Goal: Contribute content: Contribute content

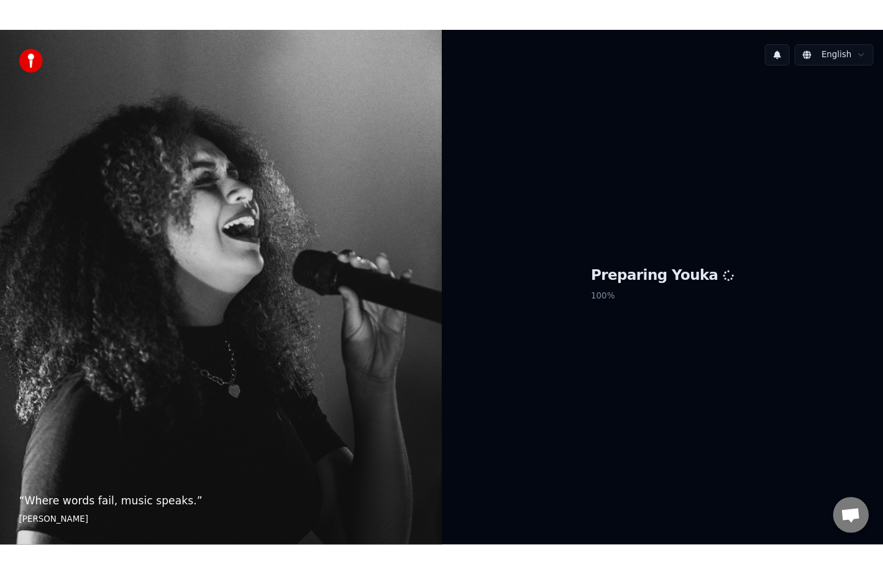
scroll to position [197, 0]
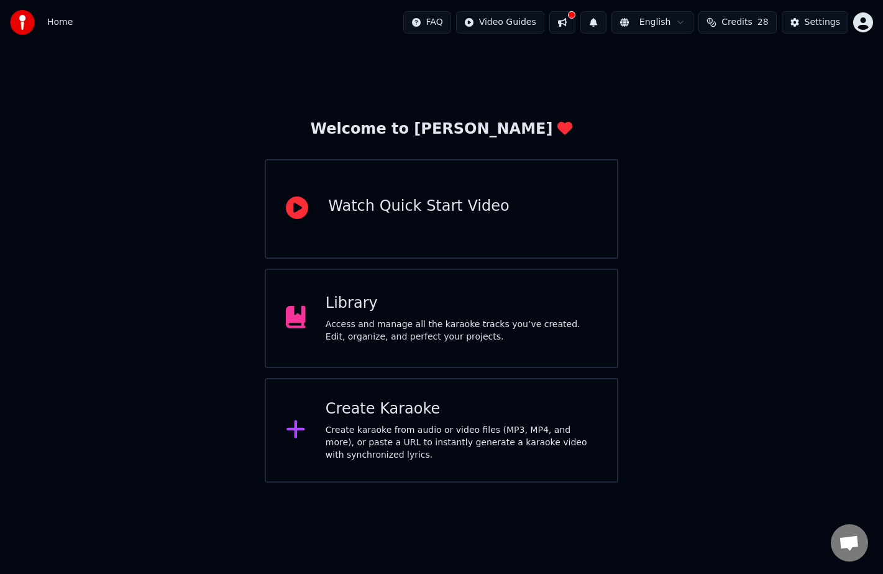
click at [418, 290] on div "Library Access and manage all the karaoke tracks you’ve created. Edit, organize…" at bounding box center [441, 317] width 353 height 99
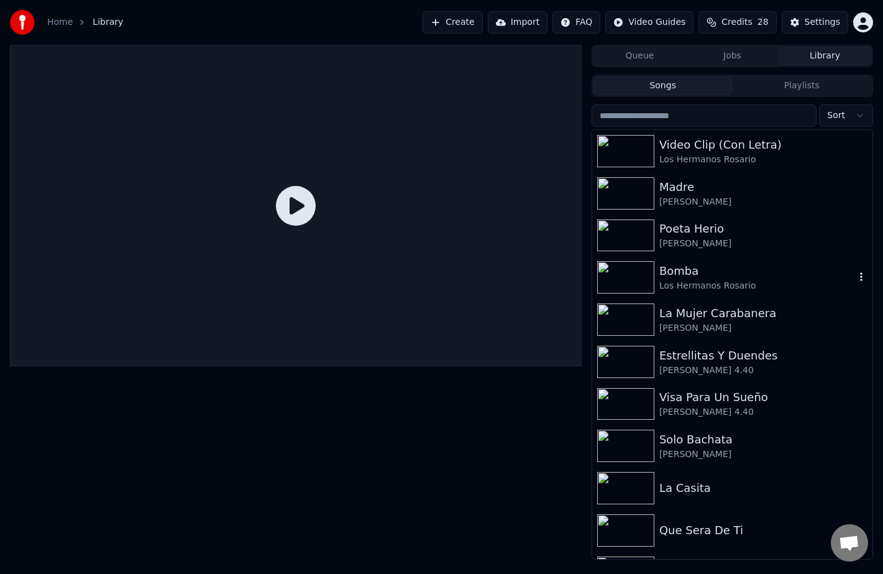
click at [686, 263] on div "Bomba" at bounding box center [757, 270] width 196 height 17
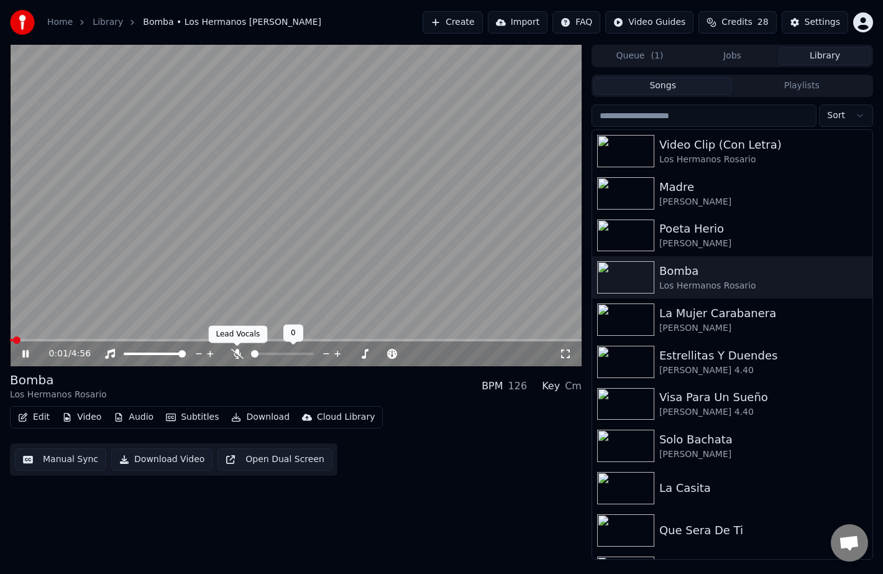
click at [232, 354] on icon at bounding box center [237, 354] width 12 height 10
click at [326, 340] on span at bounding box center [296, 340] width 572 height 2
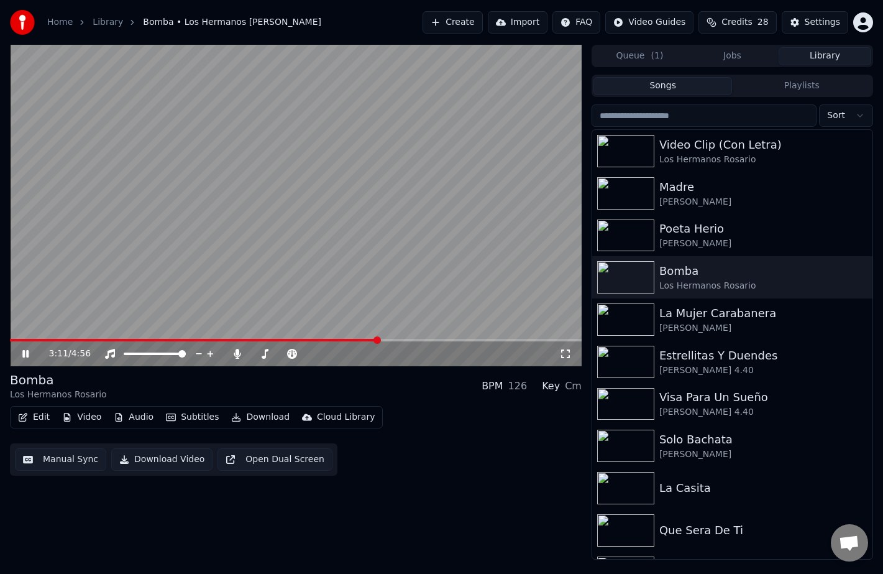
click at [27, 354] on icon at bounding box center [25, 353] width 6 height 7
click at [467, 16] on button "Create" at bounding box center [453, 22] width 60 height 22
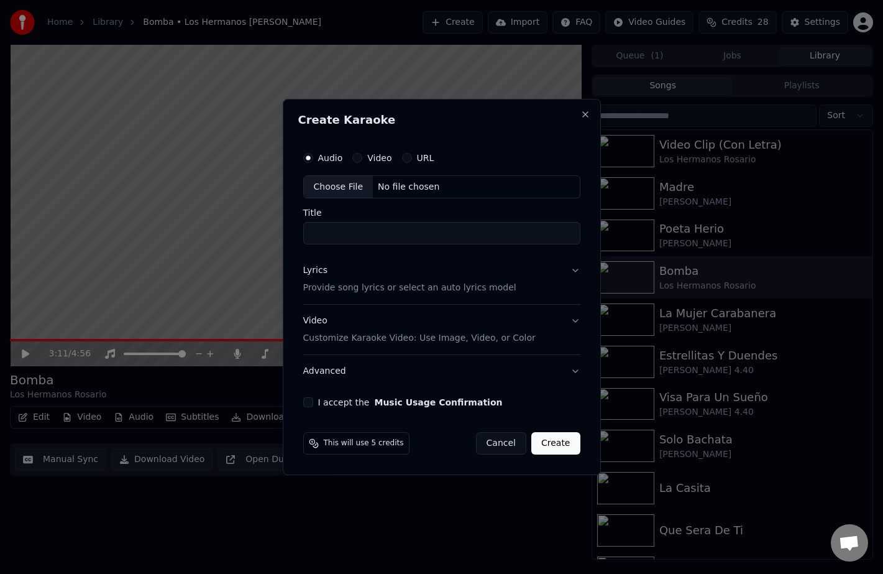
click at [388, 187] on div "No file chosen" at bounding box center [408, 187] width 71 height 12
type input "**********"
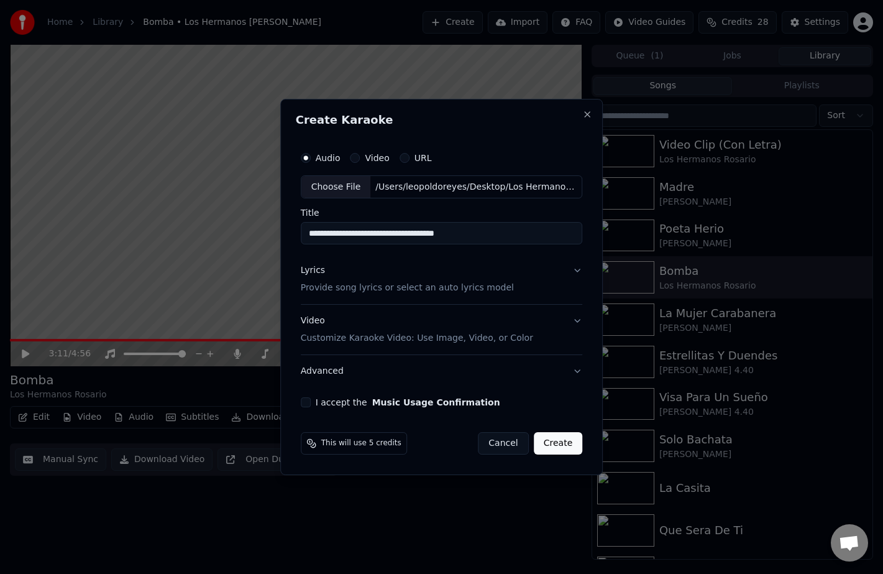
click at [307, 405] on button "I accept the Music Usage Confirmation" at bounding box center [306, 402] width 10 height 10
click at [563, 442] on button "Create" at bounding box center [558, 443] width 49 height 22
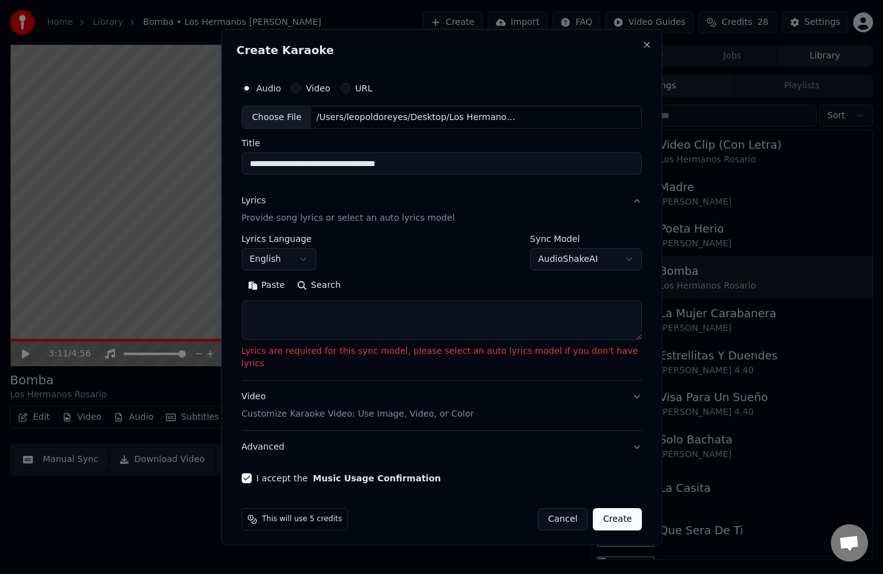
click at [584, 265] on body "Home Library Bomba • Los Hermanos [PERSON_NAME] Create Import FAQ Video Guides …" at bounding box center [441, 287] width 883 height 574
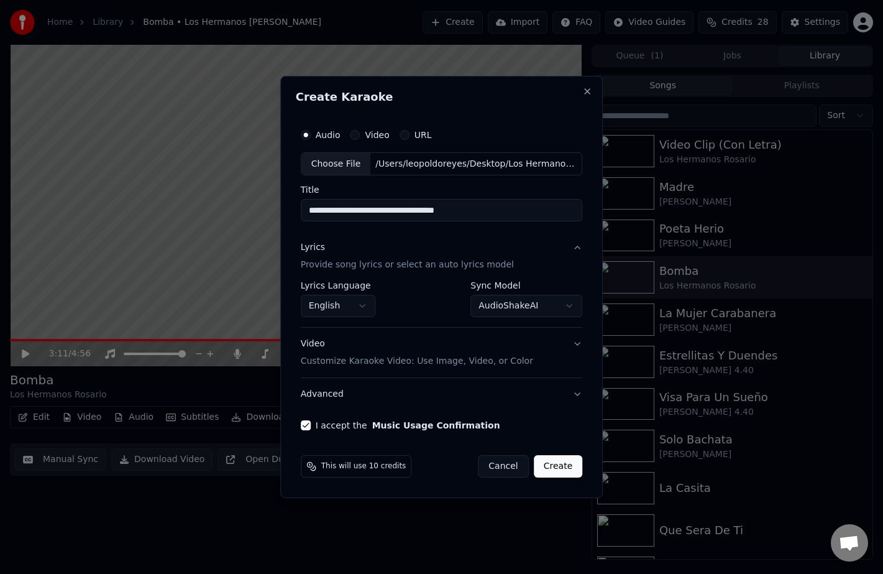
click at [559, 464] on button "Create" at bounding box center [558, 466] width 49 height 22
select select "**********"
select select
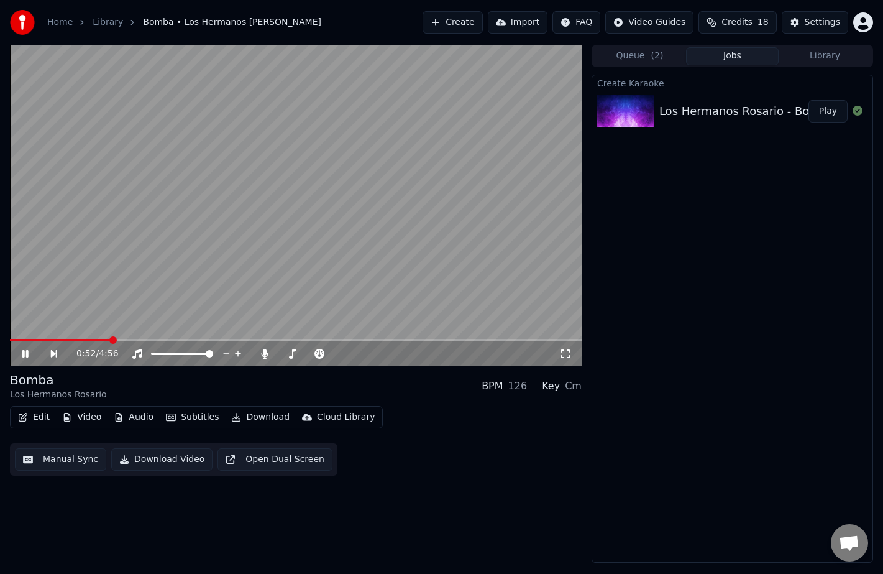
click at [22, 356] on icon at bounding box center [25, 353] width 6 height 7
click at [351, 340] on span at bounding box center [296, 340] width 572 height 2
click at [27, 354] on icon at bounding box center [25, 353] width 7 height 9
click at [27, 352] on icon at bounding box center [25, 353] width 6 height 7
click at [57, 353] on icon at bounding box center [62, 354] width 29 height 10
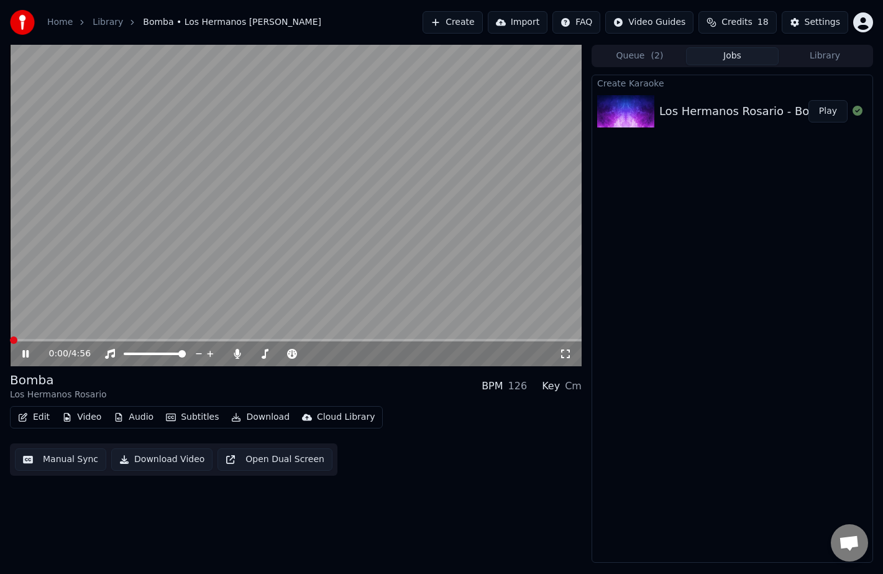
click at [28, 355] on icon at bounding box center [25, 353] width 6 height 7
click at [328, 341] on div "0:00 / 4:56" at bounding box center [296, 353] width 572 height 25
click at [329, 338] on video at bounding box center [296, 205] width 572 height 321
click at [328, 340] on span at bounding box center [296, 340] width 572 height 2
click at [25, 354] on icon at bounding box center [25, 353] width 6 height 7
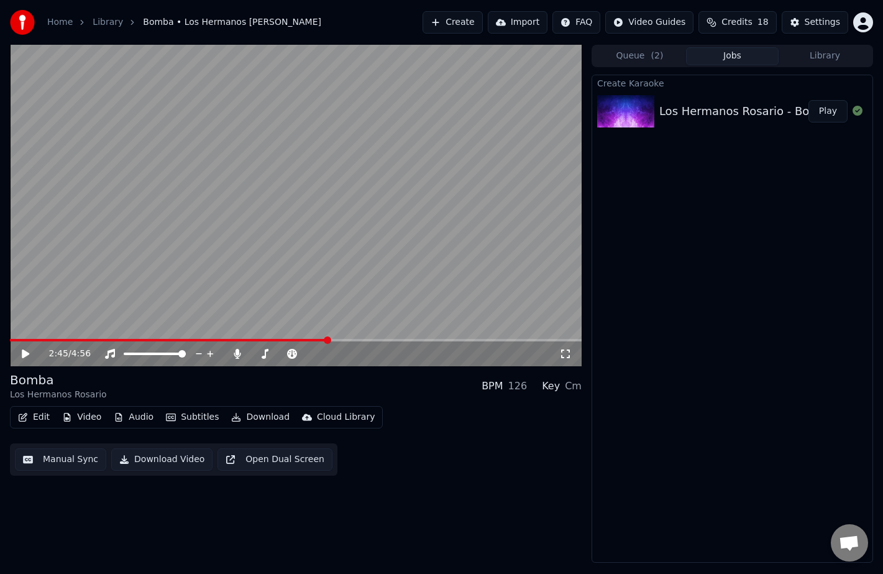
click at [25, 354] on icon at bounding box center [25, 353] width 7 height 9
click at [374, 341] on div "2:45 / 4:56" at bounding box center [296, 353] width 572 height 25
click at [382, 341] on span at bounding box center [296, 340] width 572 height 2
click at [410, 339] on span at bounding box center [296, 340] width 572 height 2
click at [365, 341] on span at bounding box center [188, 340] width 357 height 2
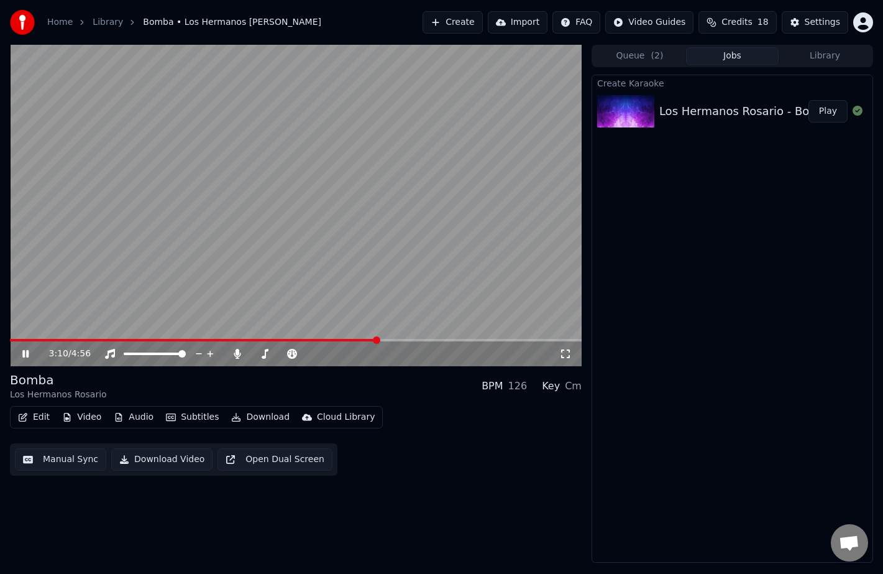
click at [26, 354] on icon at bounding box center [25, 353] width 6 height 7
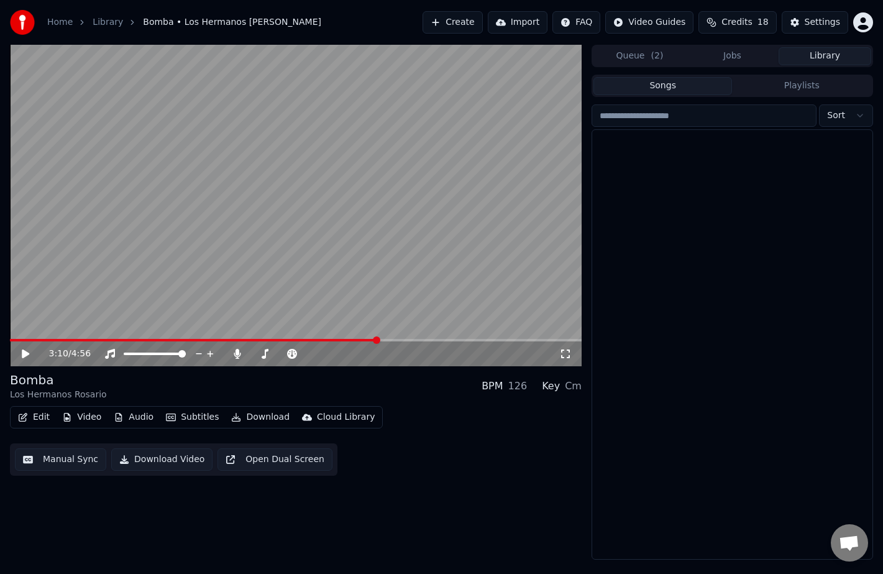
click at [837, 56] on button "Library" at bounding box center [825, 56] width 93 height 18
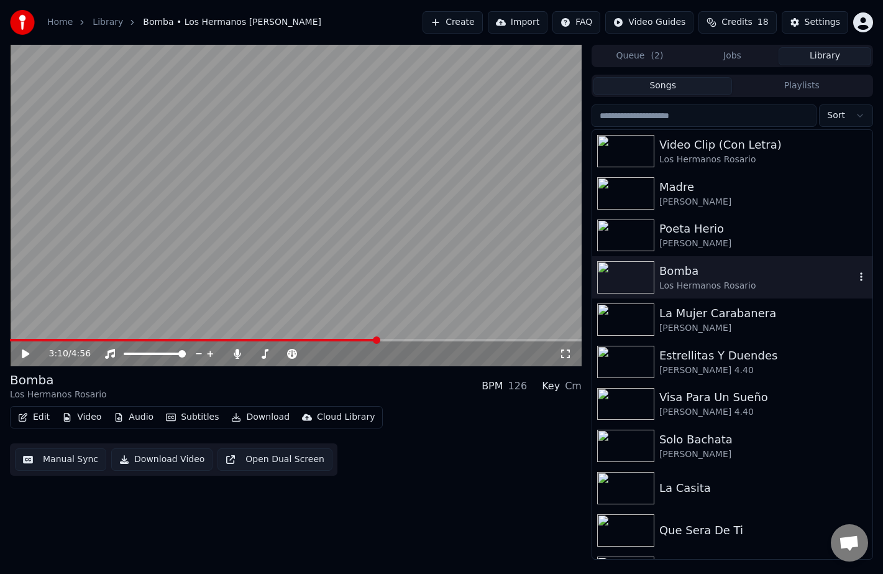
click at [860, 278] on icon "button" at bounding box center [861, 277] width 12 height 10
click at [839, 383] on div "Delete" at bounding box center [837, 380] width 96 height 20
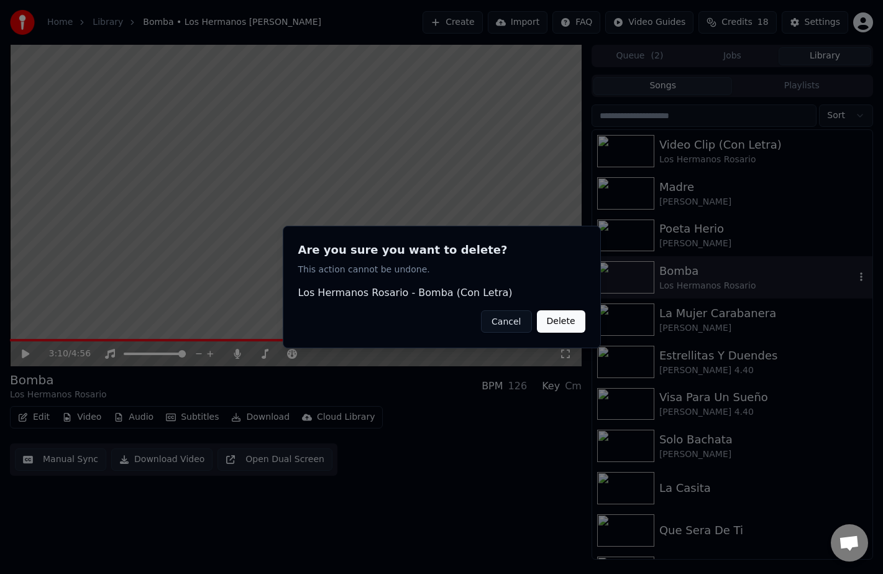
click at [562, 320] on button "Delete" at bounding box center [561, 321] width 48 height 22
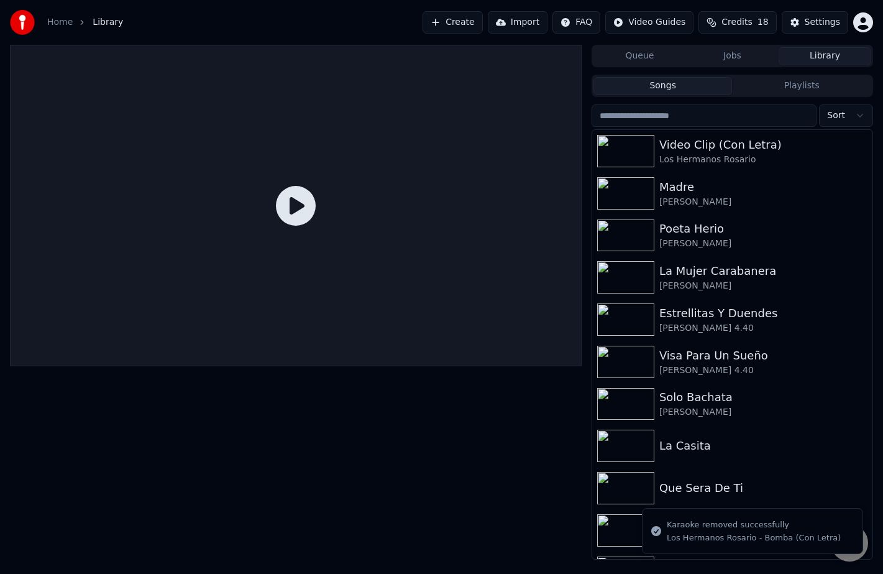
click at [461, 21] on button "Create" at bounding box center [453, 22] width 60 height 22
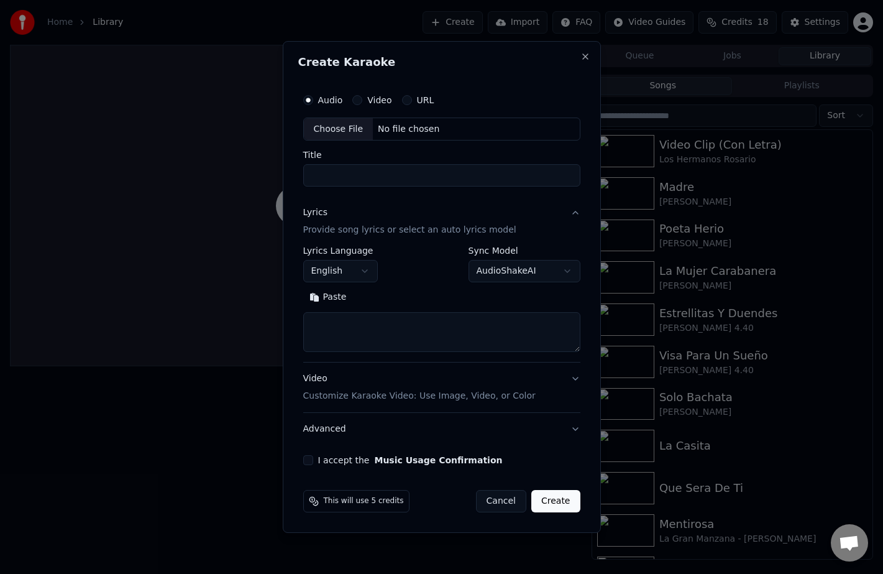
click at [401, 126] on div "No file chosen" at bounding box center [408, 129] width 71 height 12
type input "**********"
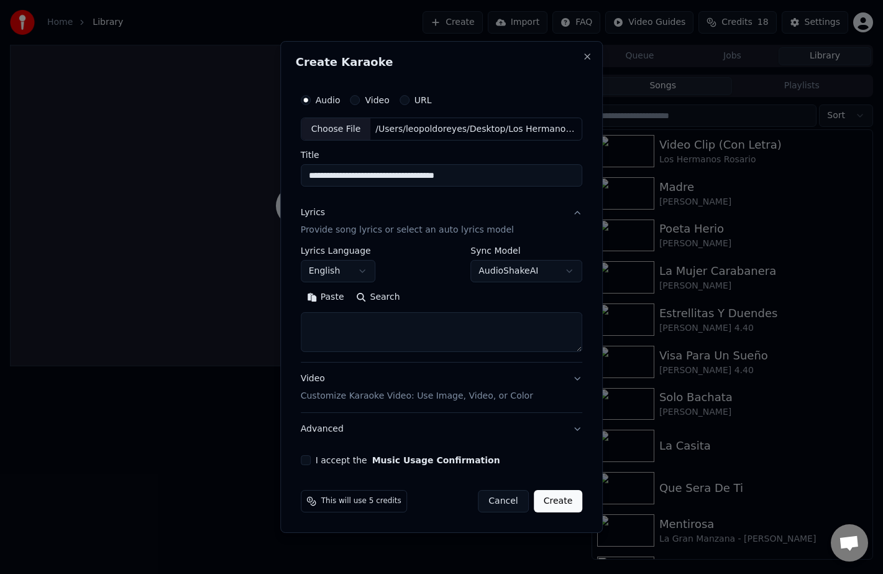
click at [307, 459] on button "I accept the Music Usage Confirmation" at bounding box center [306, 460] width 10 height 10
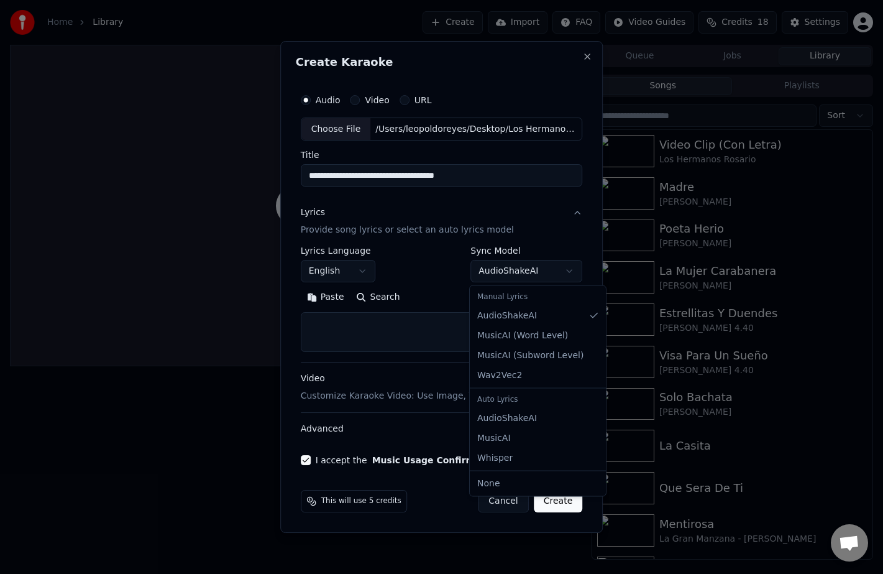
click at [557, 267] on body "Home Library Create Import FAQ Video Guides Credits 18 Settings Queue Jobs Libr…" at bounding box center [441, 287] width 883 height 574
select select "**********"
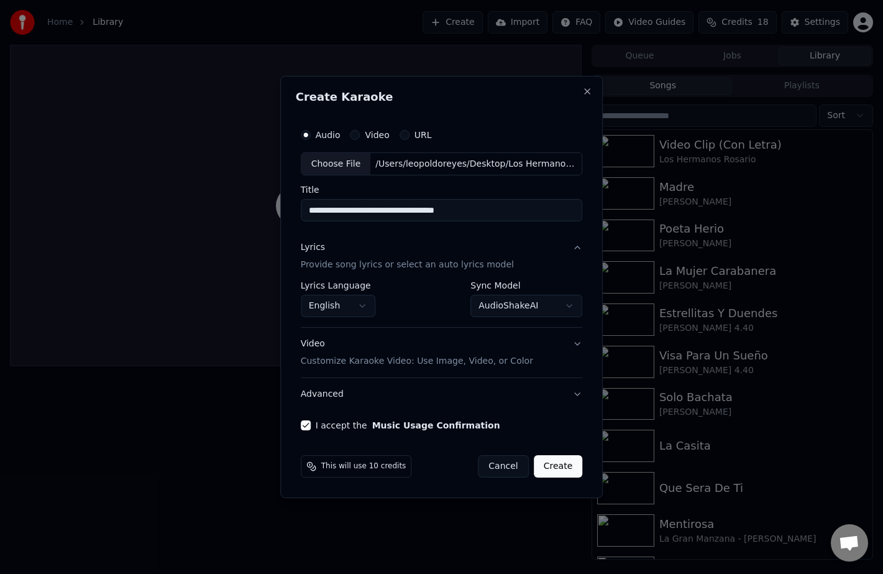
click at [545, 467] on button "Create" at bounding box center [558, 466] width 49 height 22
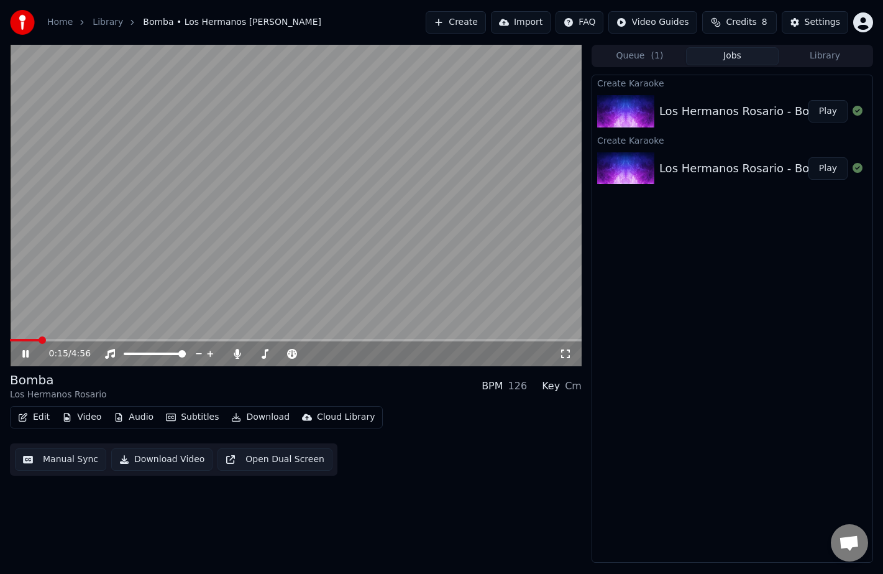
click at [41, 422] on button "Edit" at bounding box center [34, 416] width 42 height 17
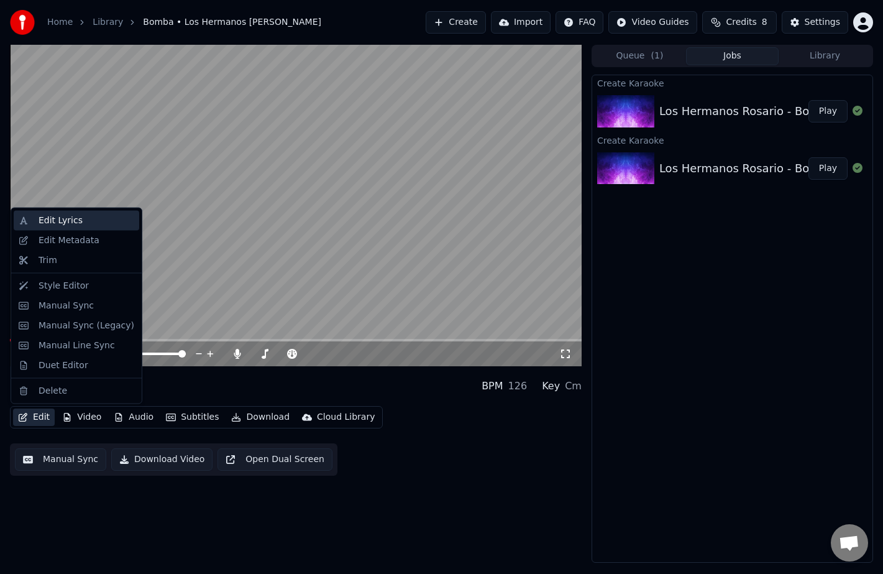
click at [73, 221] on div "Edit Lyrics" at bounding box center [61, 220] width 44 height 12
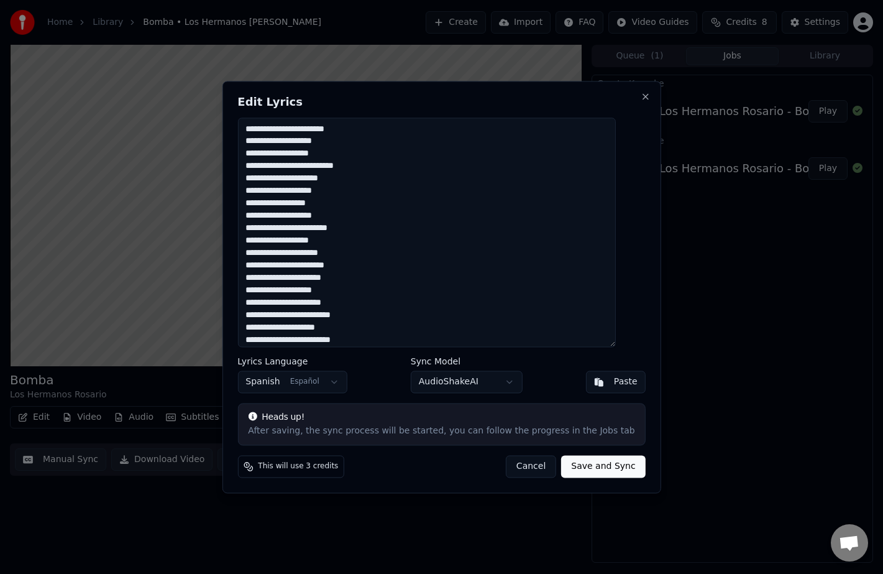
click at [276, 155] on textarea at bounding box center [426, 231] width 378 height 229
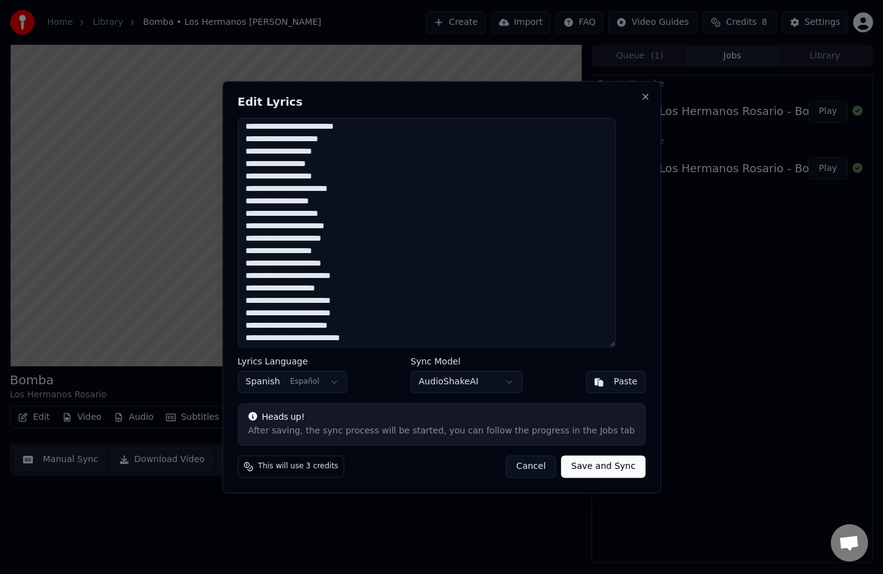
scroll to position [57, 0]
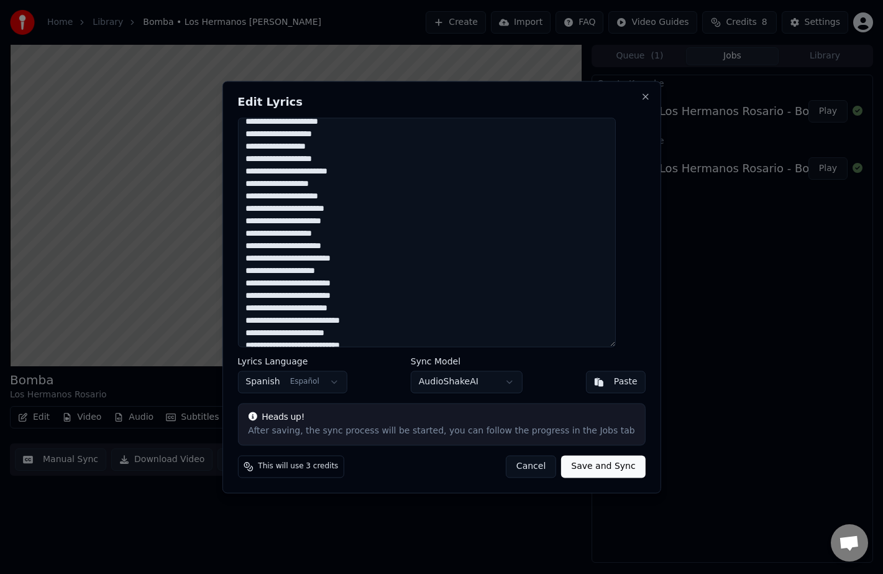
click at [264, 185] on textarea at bounding box center [426, 231] width 378 height 229
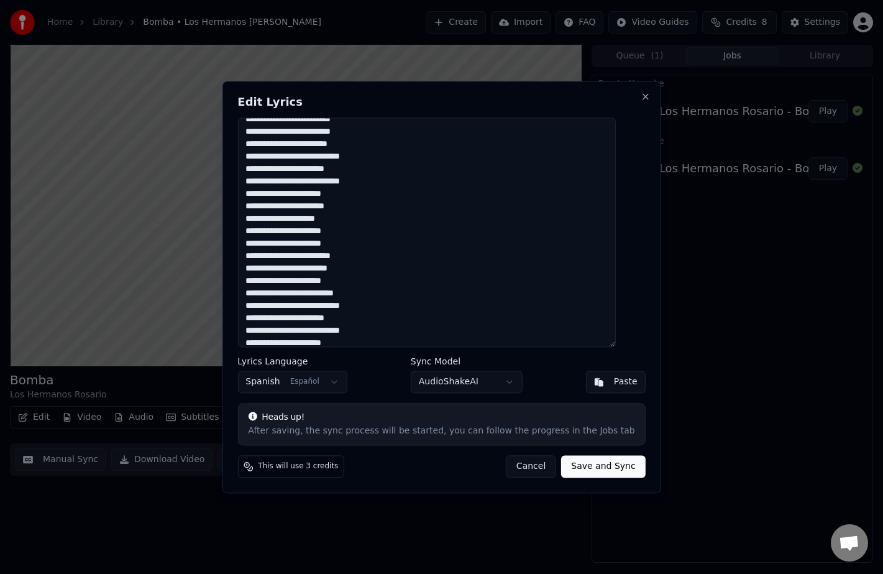
click at [329, 229] on textarea at bounding box center [426, 231] width 378 height 229
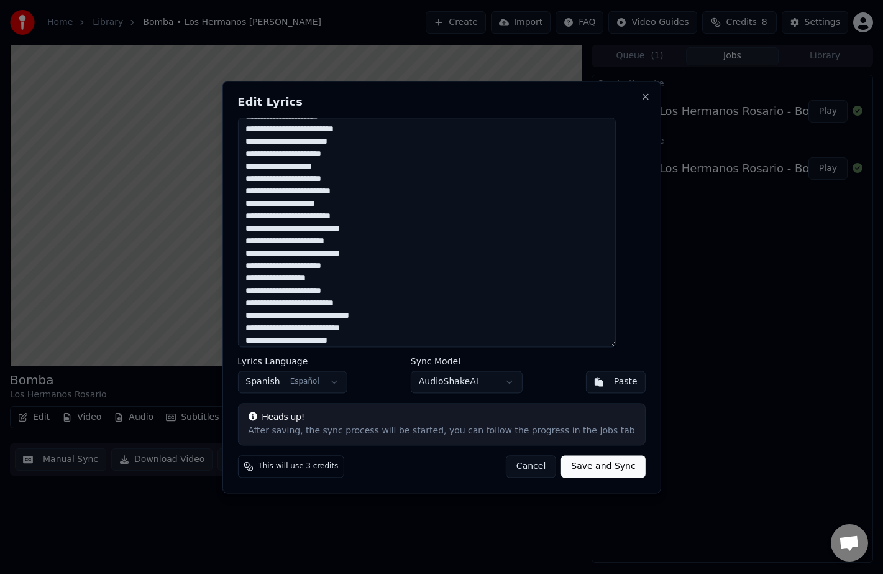
scroll to position [888, 0]
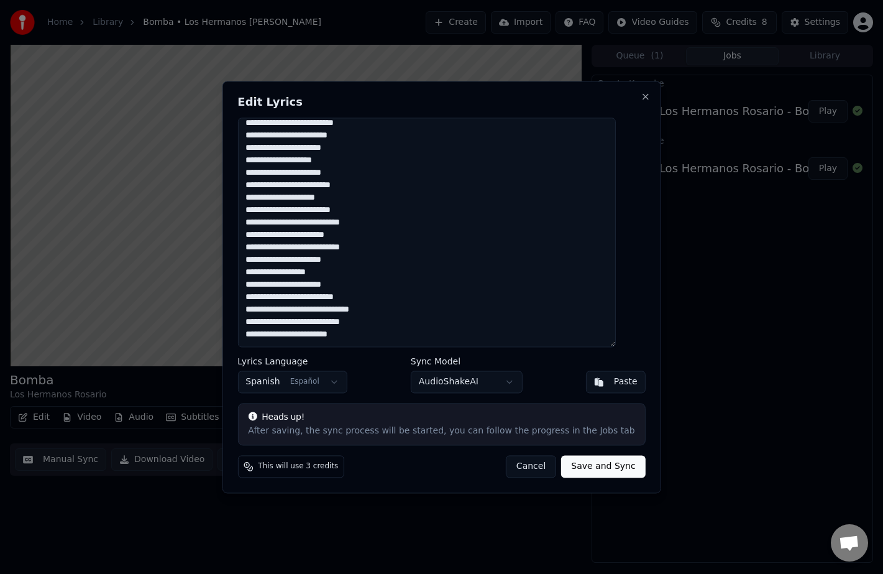
drag, startPoint x: 357, startPoint y: 285, endPoint x: 268, endPoint y: 285, distance: 89.5
click at [262, 285] on textarea at bounding box center [426, 231] width 378 height 229
click at [280, 280] on textarea at bounding box center [426, 231] width 378 height 229
type textarea "**********"
click at [590, 466] on button "Save and Sync" at bounding box center [603, 466] width 84 height 22
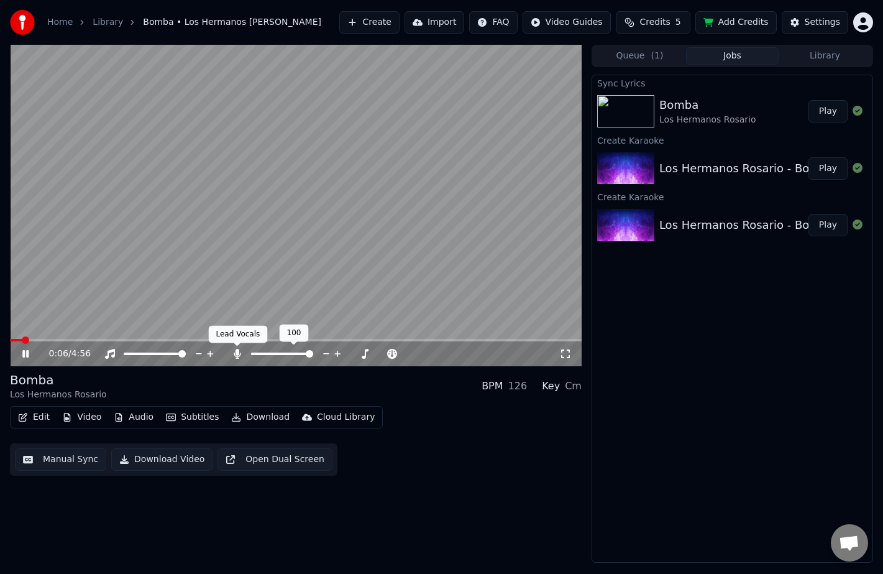
click at [237, 353] on icon at bounding box center [237, 354] width 7 height 10
click at [24, 351] on icon at bounding box center [25, 353] width 6 height 7
click at [267, 418] on button "Download" at bounding box center [260, 416] width 68 height 17
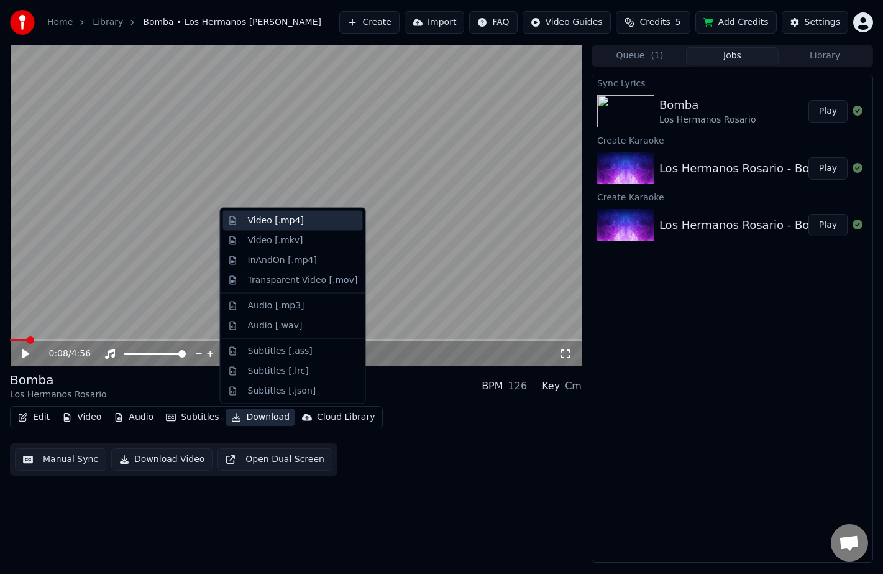
click at [287, 224] on div "Video [.mp4]" at bounding box center [276, 220] width 56 height 12
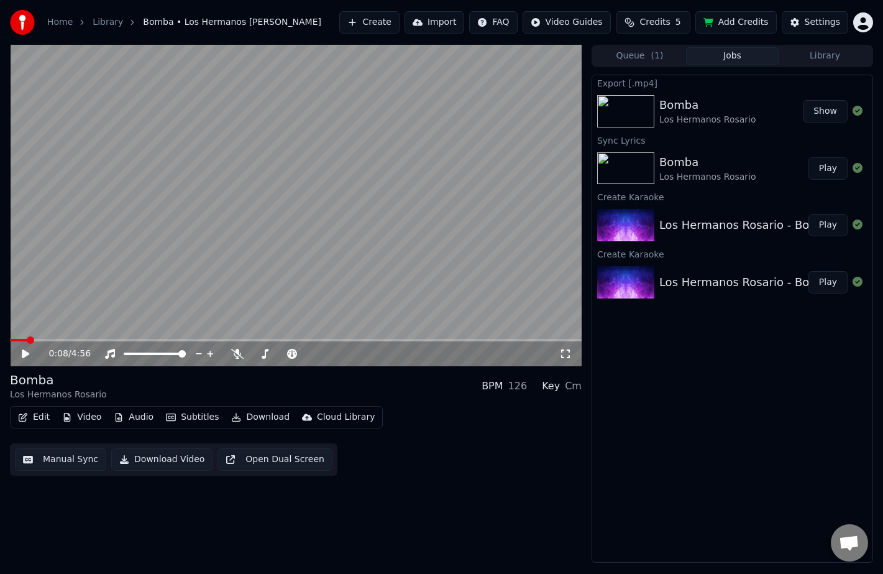
click at [829, 105] on button "Show" at bounding box center [825, 111] width 45 height 22
